Goal: Information Seeking & Learning: Find specific fact

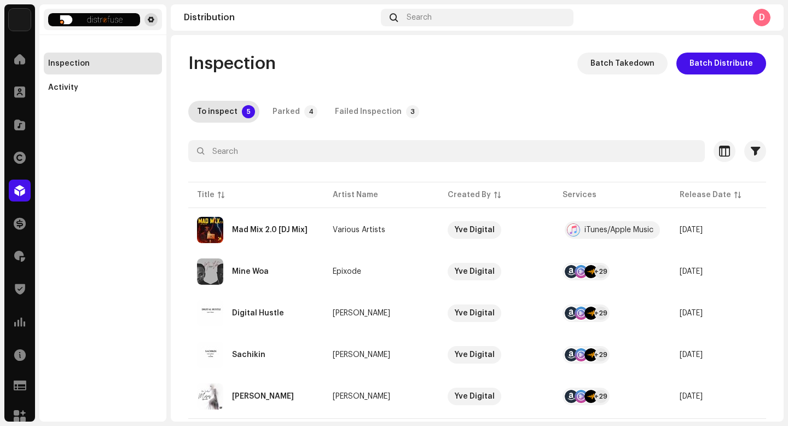
click at [155, 18] on button at bounding box center [151, 19] width 13 height 13
click at [150, 20] on span at bounding box center [151, 19] width 7 height 9
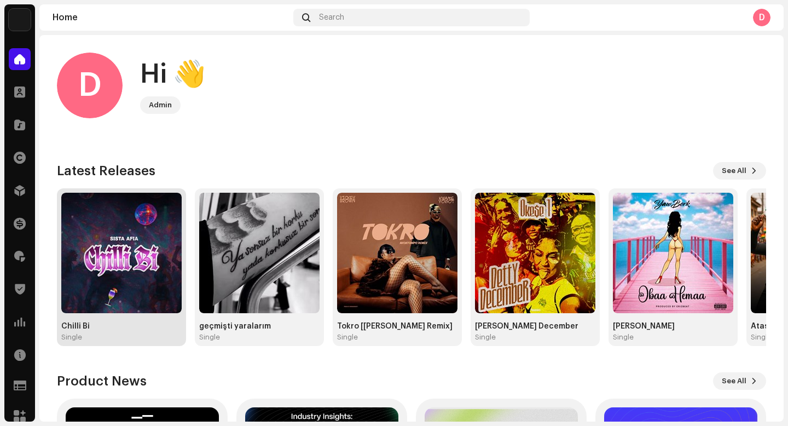
click at [127, 259] on img at bounding box center [121, 253] width 120 height 120
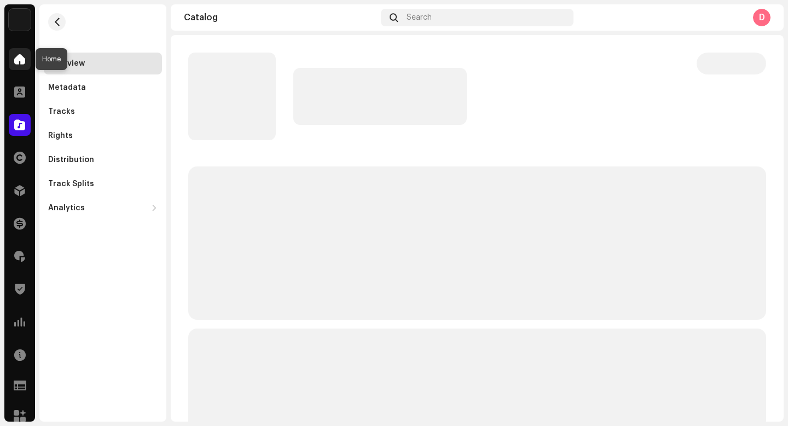
click at [21, 67] on div at bounding box center [20, 59] width 22 height 22
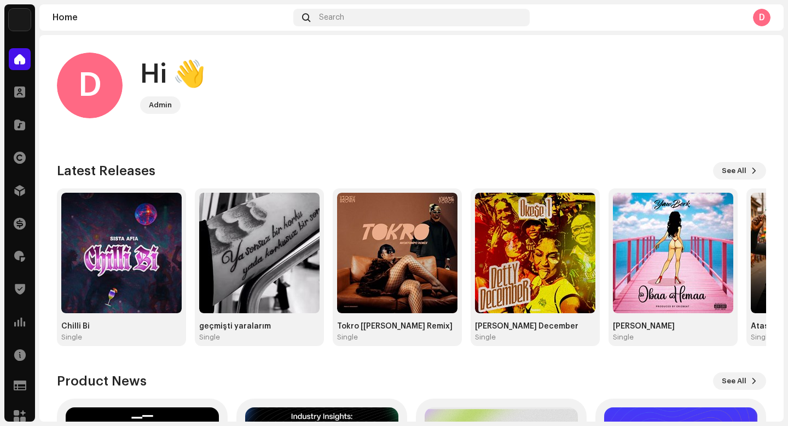
click at [16, 11] on img at bounding box center [20, 20] width 22 height 22
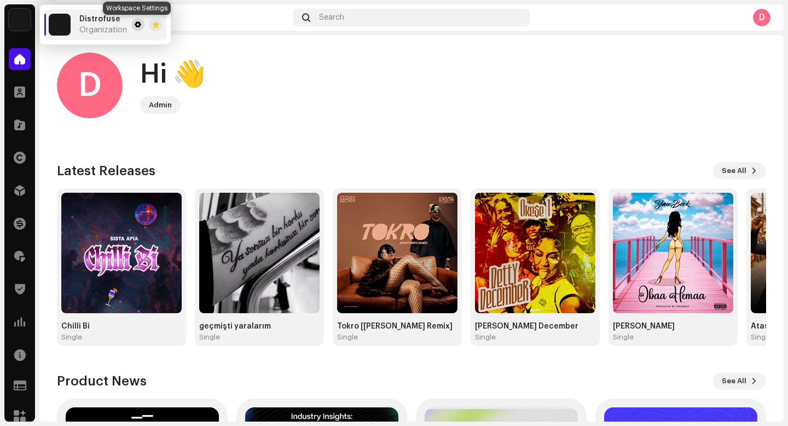
click at [137, 26] on span at bounding box center [138, 24] width 7 height 9
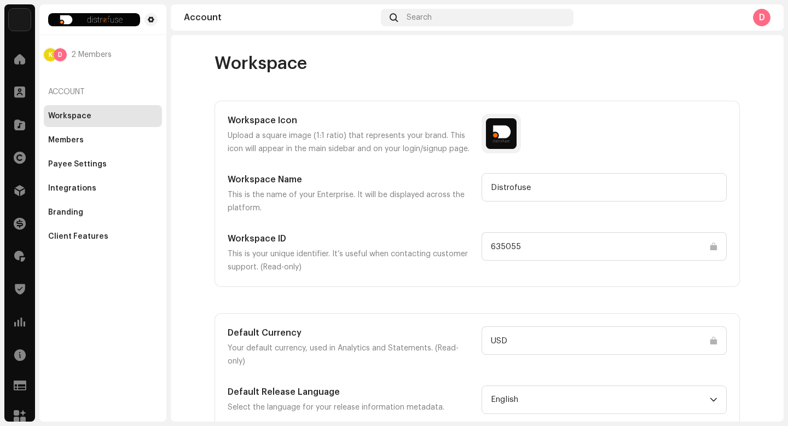
click at [501, 245] on input "635055" at bounding box center [604, 246] width 245 height 28
click at [18, 58] on span at bounding box center [19, 59] width 11 height 9
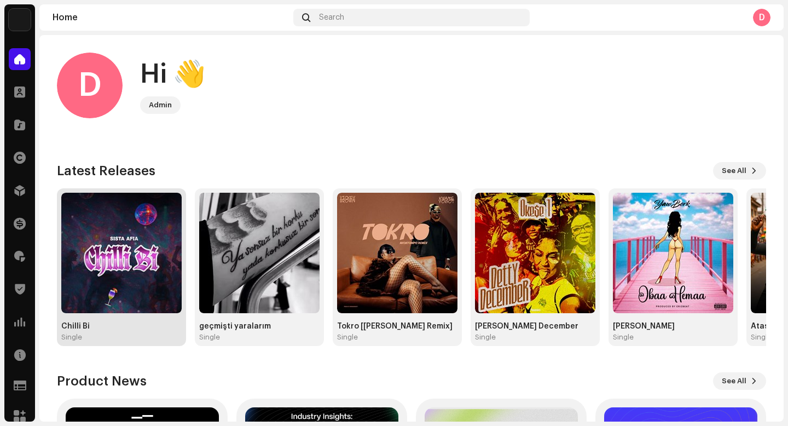
click at [142, 256] on img at bounding box center [121, 253] width 120 height 120
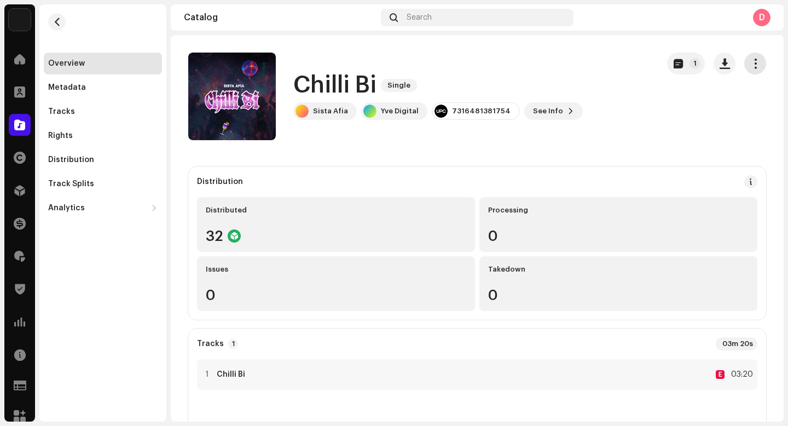
click at [751, 68] on span "button" at bounding box center [756, 63] width 10 height 9
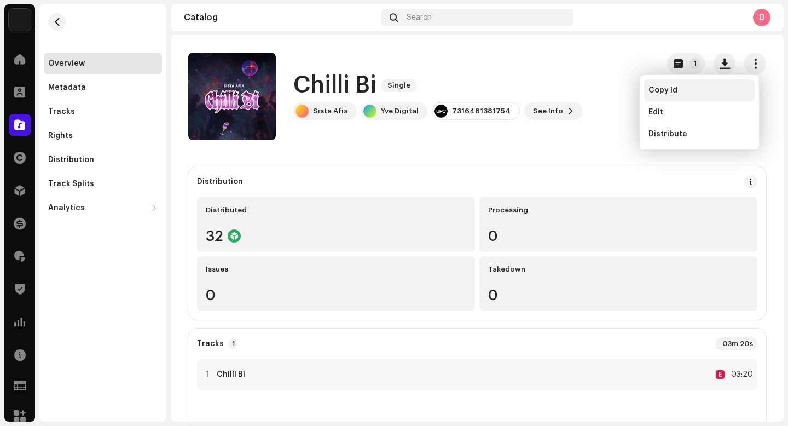
click at [656, 92] on span "Copy Id" at bounding box center [663, 90] width 29 height 9
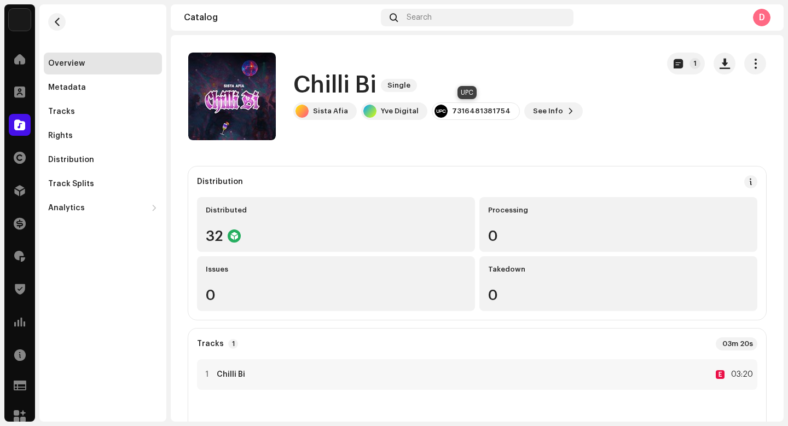
click at [477, 112] on div "7316481381754" at bounding box center [481, 111] width 59 height 9
copy div "7316481381754"
click at [89, 115] on div "Tracks" at bounding box center [103, 111] width 110 height 9
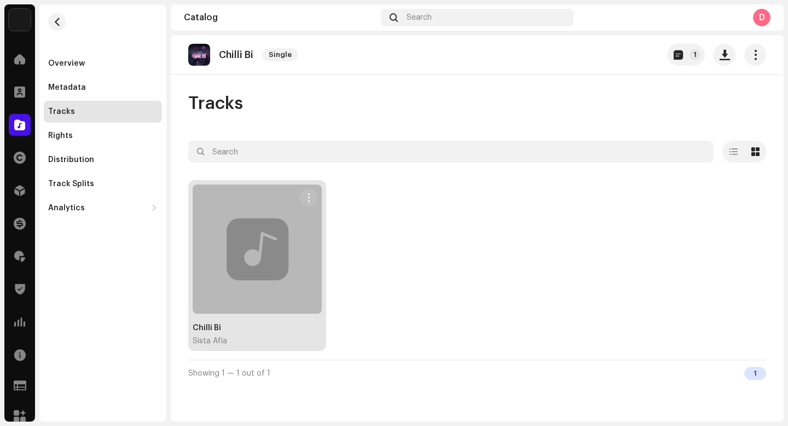
click at [275, 279] on div at bounding box center [257, 249] width 129 height 129
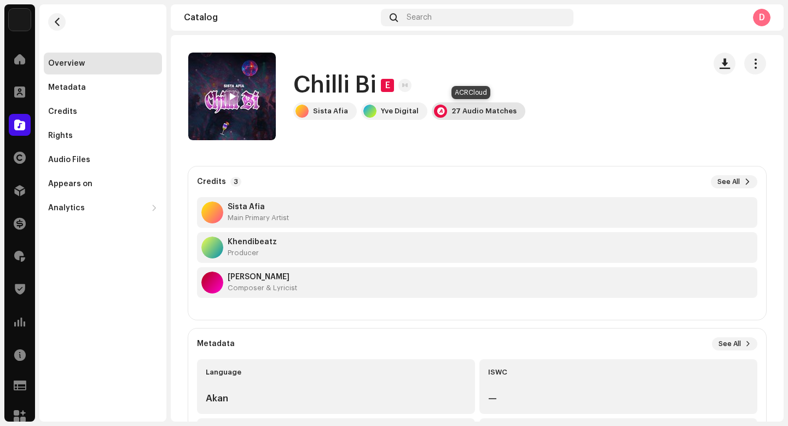
click at [455, 110] on div "27 Audio Matches" at bounding box center [484, 111] width 65 height 9
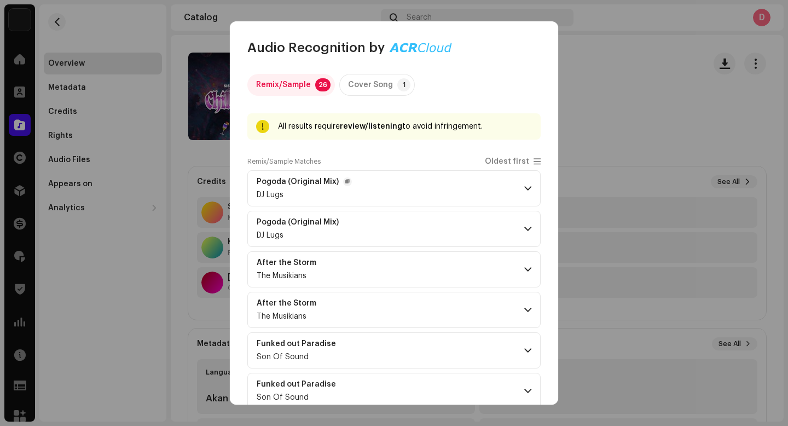
click at [525, 188] on span at bounding box center [528, 188] width 7 height 9
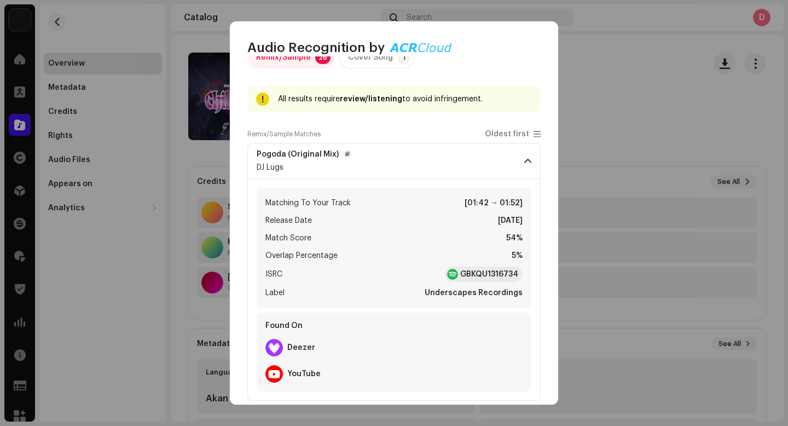
scroll to position [29, 0]
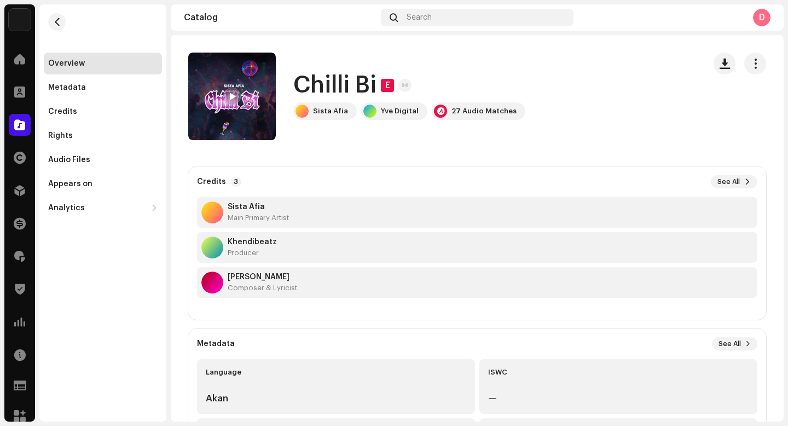
click at [577, 59] on div "Audio Recognition by Remix/Sample 26 Cover Song 1 All results require review/li…" at bounding box center [394, 213] width 788 height 426
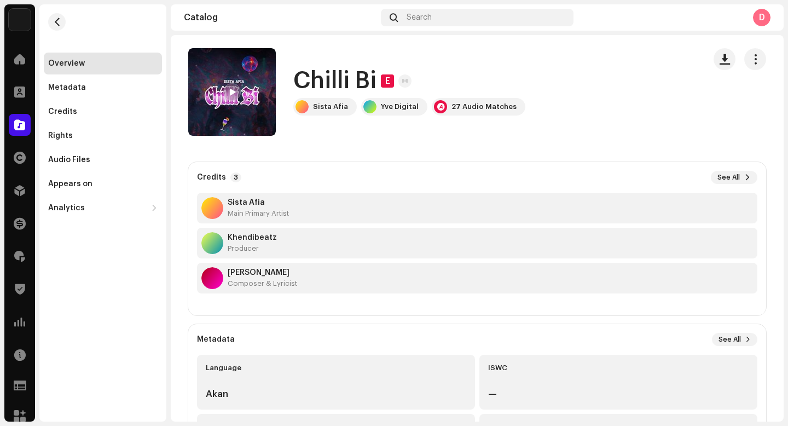
scroll to position [0, 0]
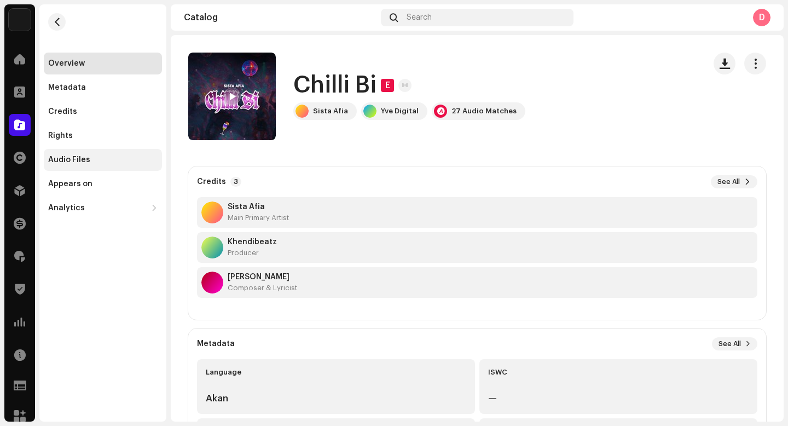
click at [93, 156] on div "Audio Files" at bounding box center [103, 160] width 110 height 9
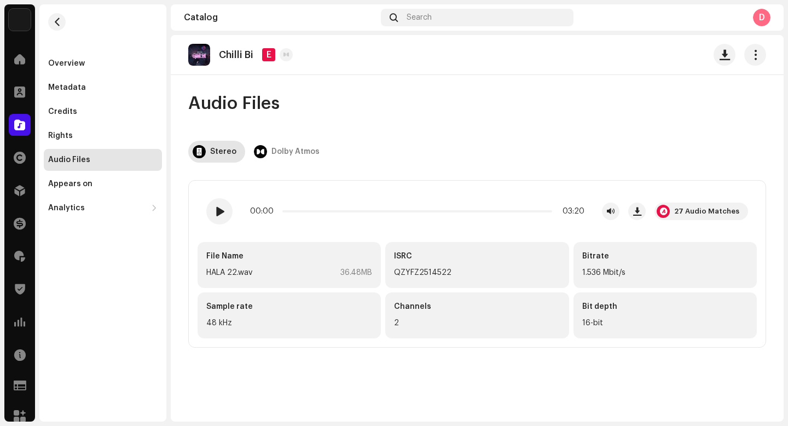
click at [436, 273] on div "QZYFZ2514522" at bounding box center [477, 272] width 166 height 13
copy div "QZYFZ2514522"
